Goal: Check status: Check status

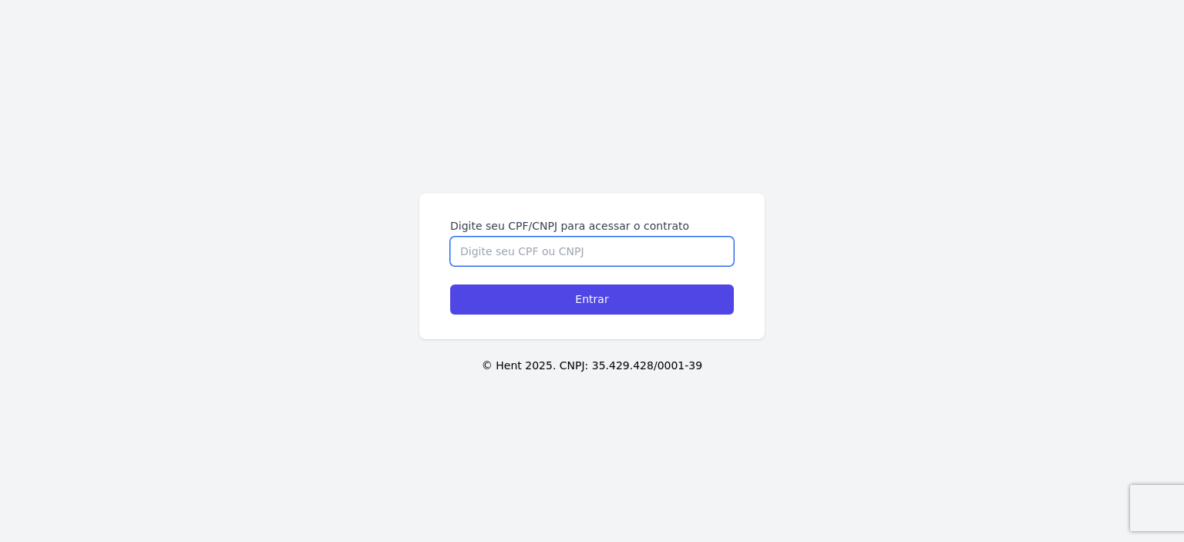
click at [511, 254] on input "Digite seu CPF/CNPJ para acessar o contrato" at bounding box center [592, 251] width 284 height 29
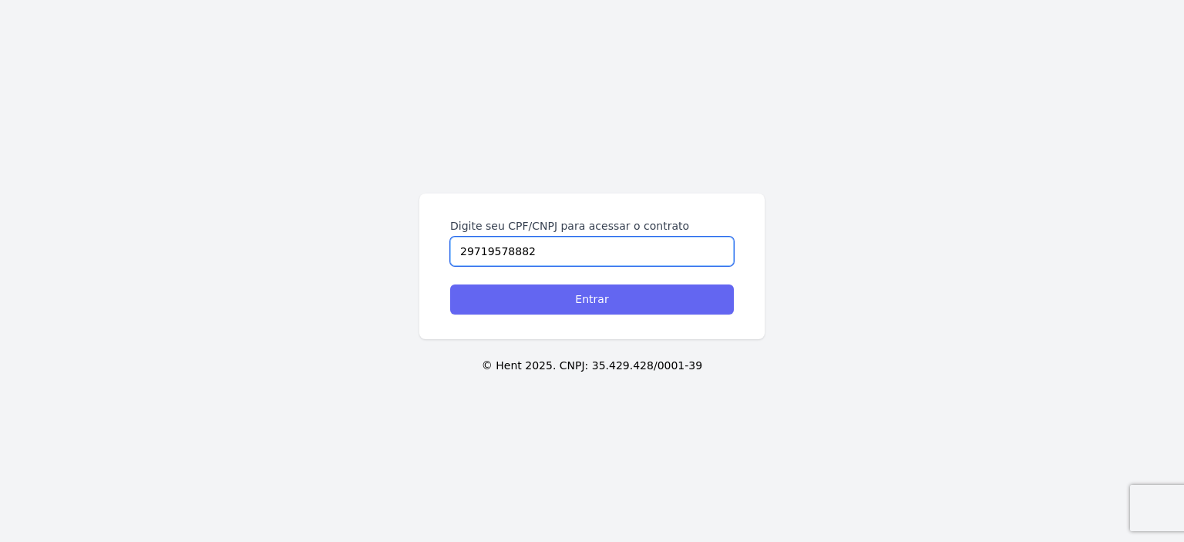
type input "29719578882"
drag, startPoint x: 602, startPoint y: 301, endPoint x: 623, endPoint y: 302, distance: 20.8
click at [603, 301] on input "Entrar" at bounding box center [592, 300] width 284 height 30
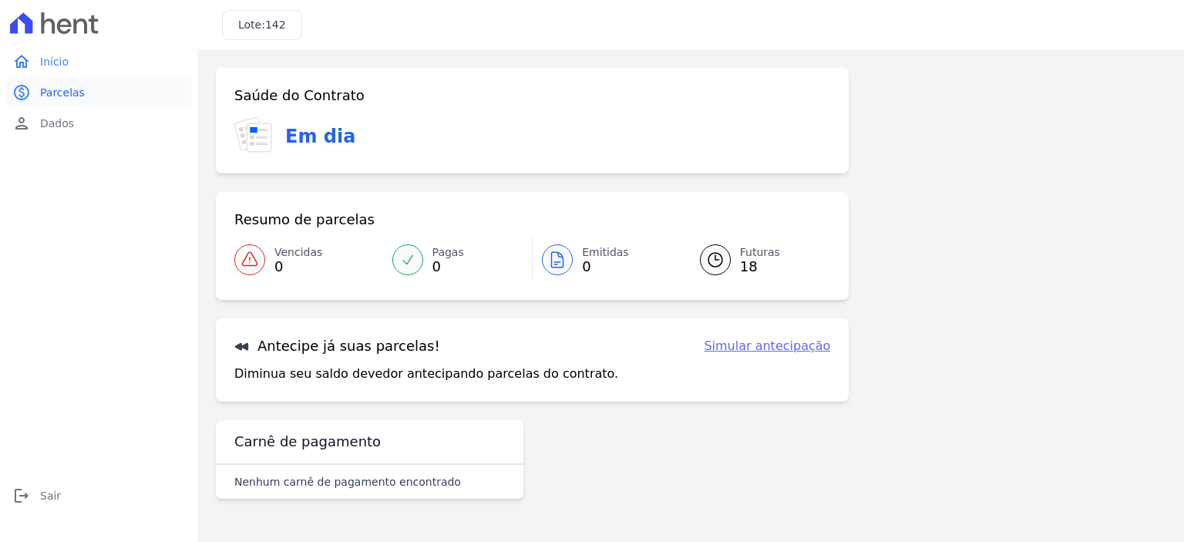
click at [70, 95] on span "Parcelas" at bounding box center [62, 92] width 45 height 15
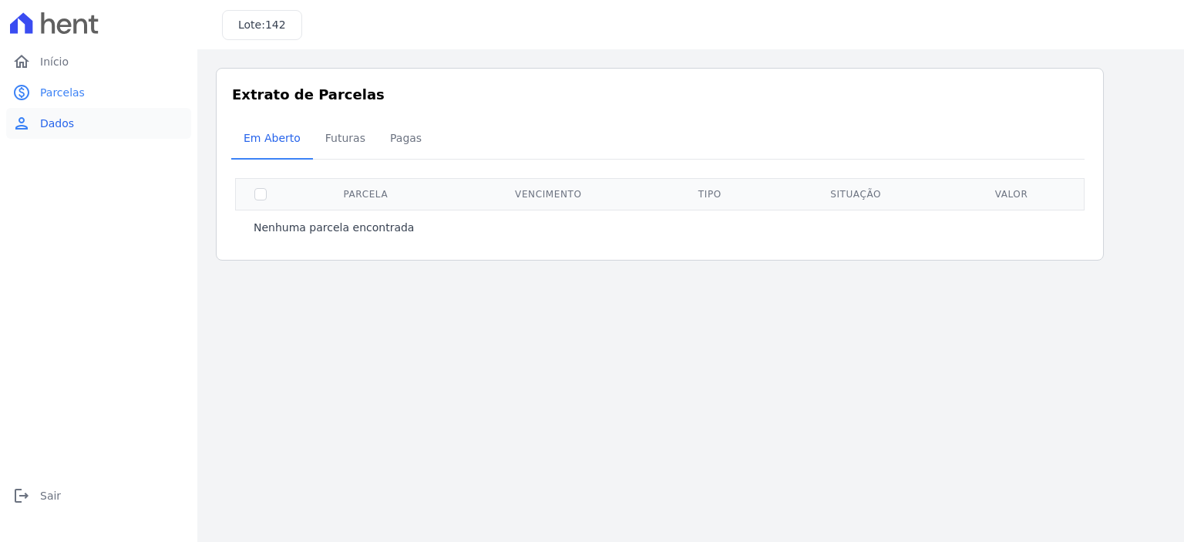
click at [57, 124] on span "Dados" at bounding box center [57, 123] width 34 height 15
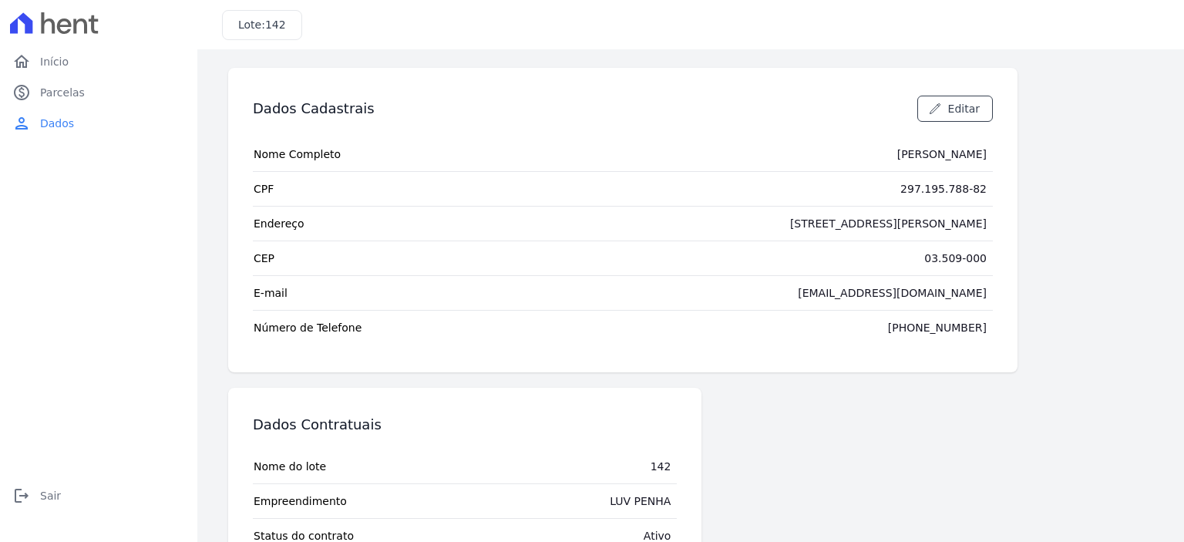
scroll to position [77, 0]
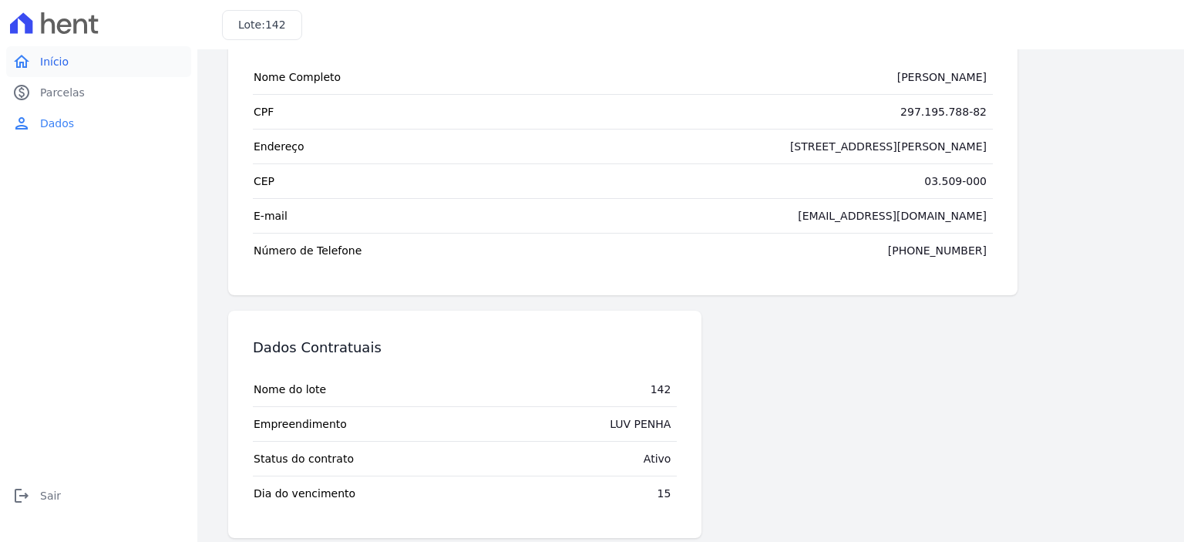
click at [66, 66] on span "Início" at bounding box center [54, 61] width 29 height 15
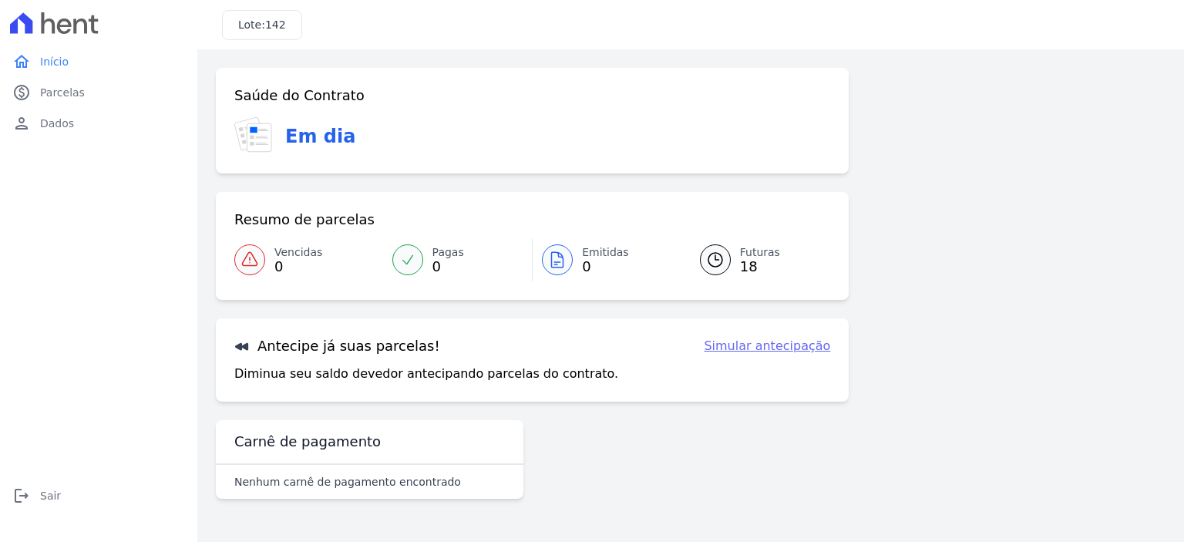
click at [595, 256] on span "Emitidas" at bounding box center [605, 252] width 47 height 16
